Goal: Information Seeking & Learning: Learn about a topic

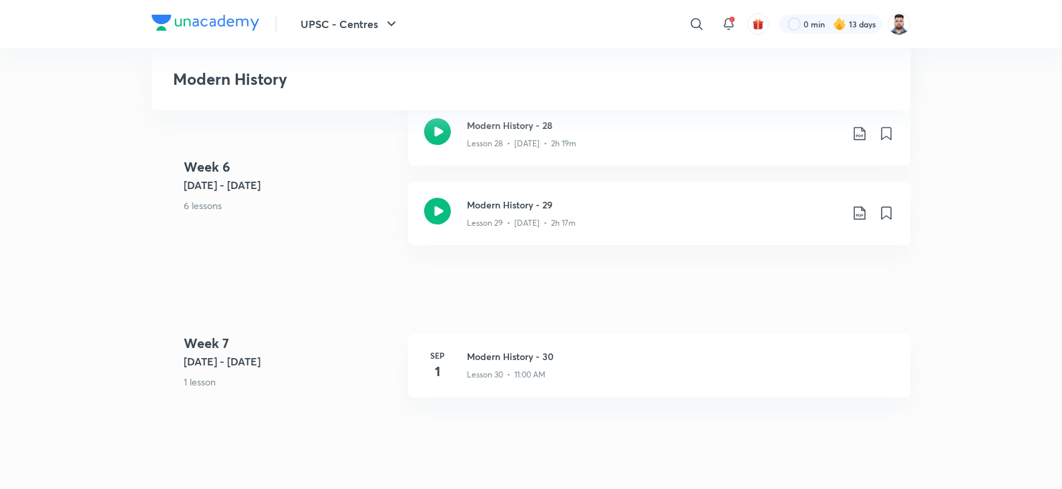
scroll to position [2989, 0]
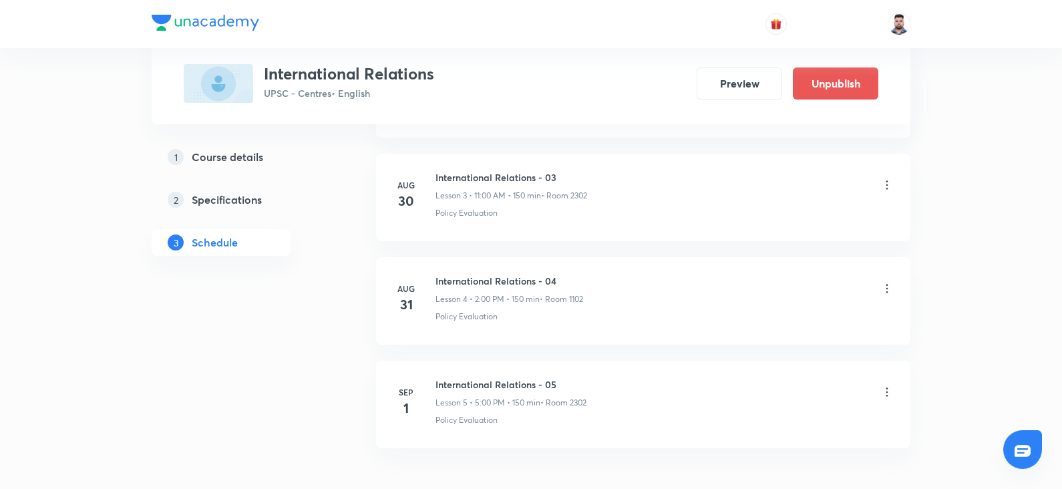
scroll to position [1096, 0]
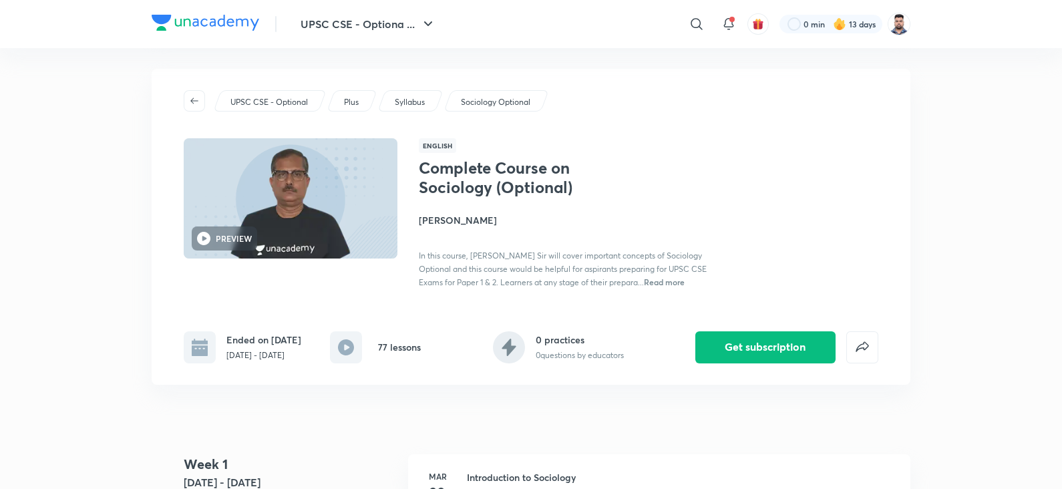
scroll to position [9, 0]
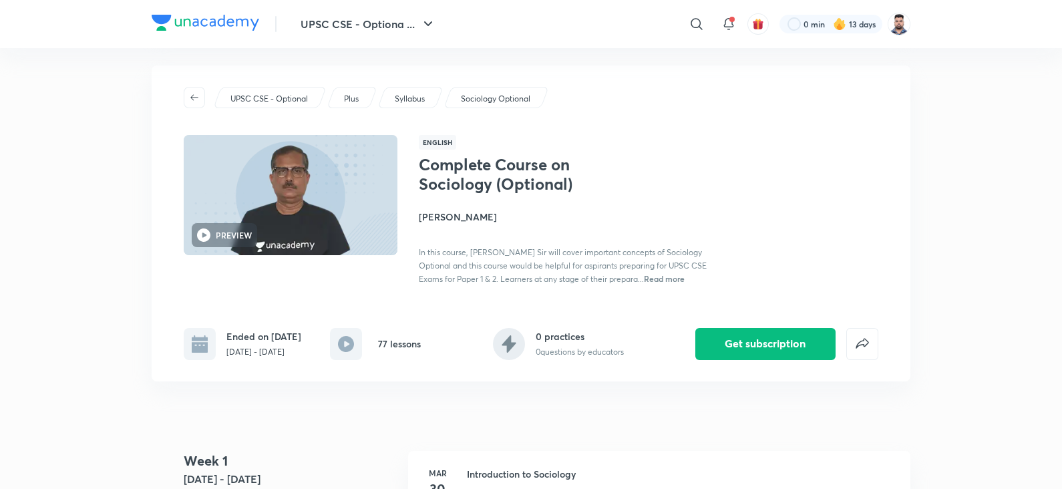
drag, startPoint x: 504, startPoint y: 214, endPoint x: 421, endPoint y: 222, distance: 83.8
click at [421, 222] on div "Complete Course on Sociology (Optional) Praveen Kishore In this course, Praveen…" at bounding box center [568, 220] width 299 height 130
copy h4 "Praveen Kishore"
